Goal: Use online tool/utility: Utilize a website feature to perform a specific function

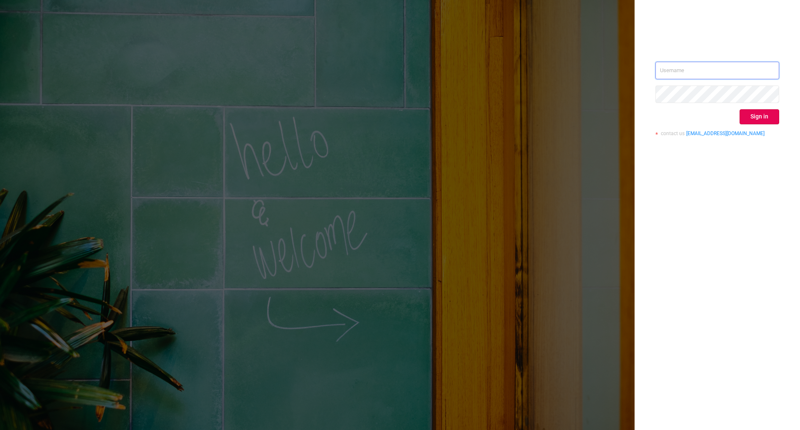
click at [664, 72] on input "text" at bounding box center [717, 71] width 124 height 18
type input "[PERSON_NAME][EMAIL_ADDRESS][DOMAIN_NAME]"
click at [763, 120] on button "Sign in" at bounding box center [760, 116] width 40 height 15
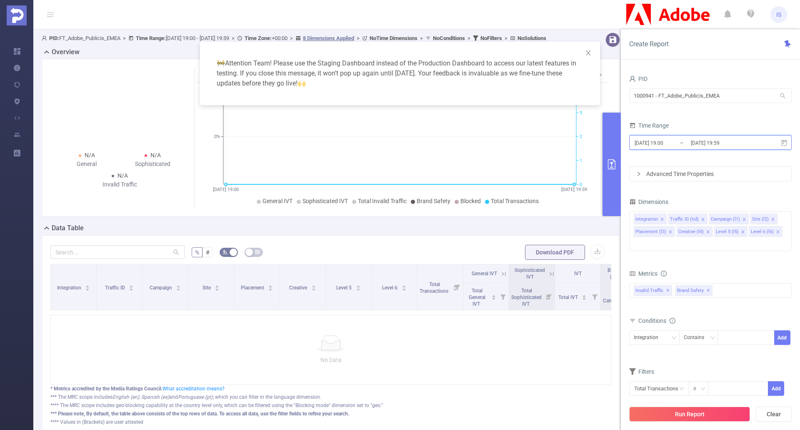
click at [784, 145] on icon at bounding box center [784, 142] width 6 height 6
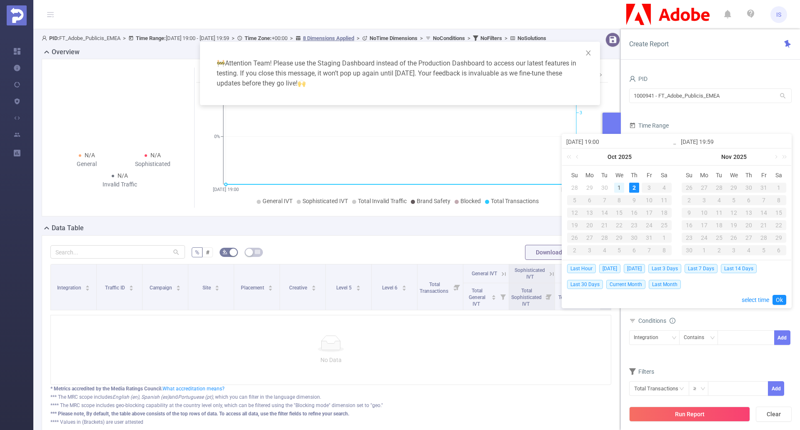
click at [622, 189] on div "1" at bounding box center [619, 188] width 10 height 10
click at [779, 297] on link "Ok" at bounding box center [780, 300] width 14 height 10
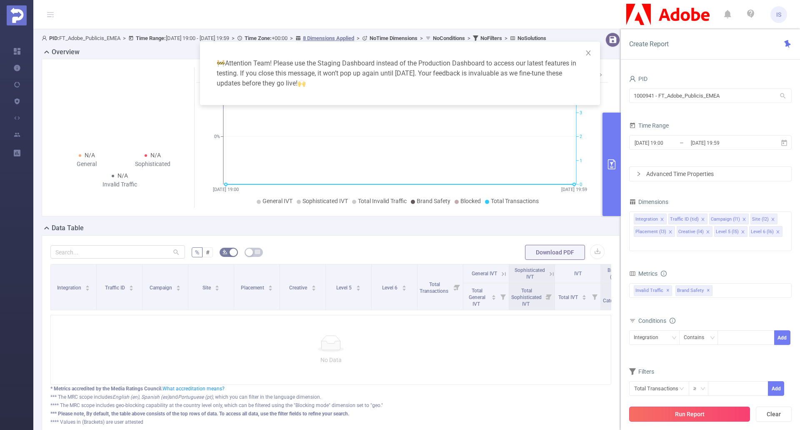
click at [710, 413] on button "Run Report" at bounding box center [689, 413] width 121 height 15
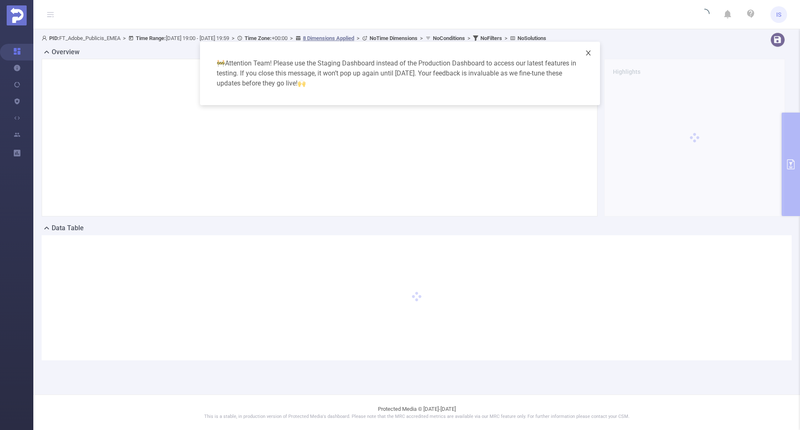
click at [588, 57] on span "Close" at bounding box center [588, 53] width 23 height 23
